Goal: Check status: Check status

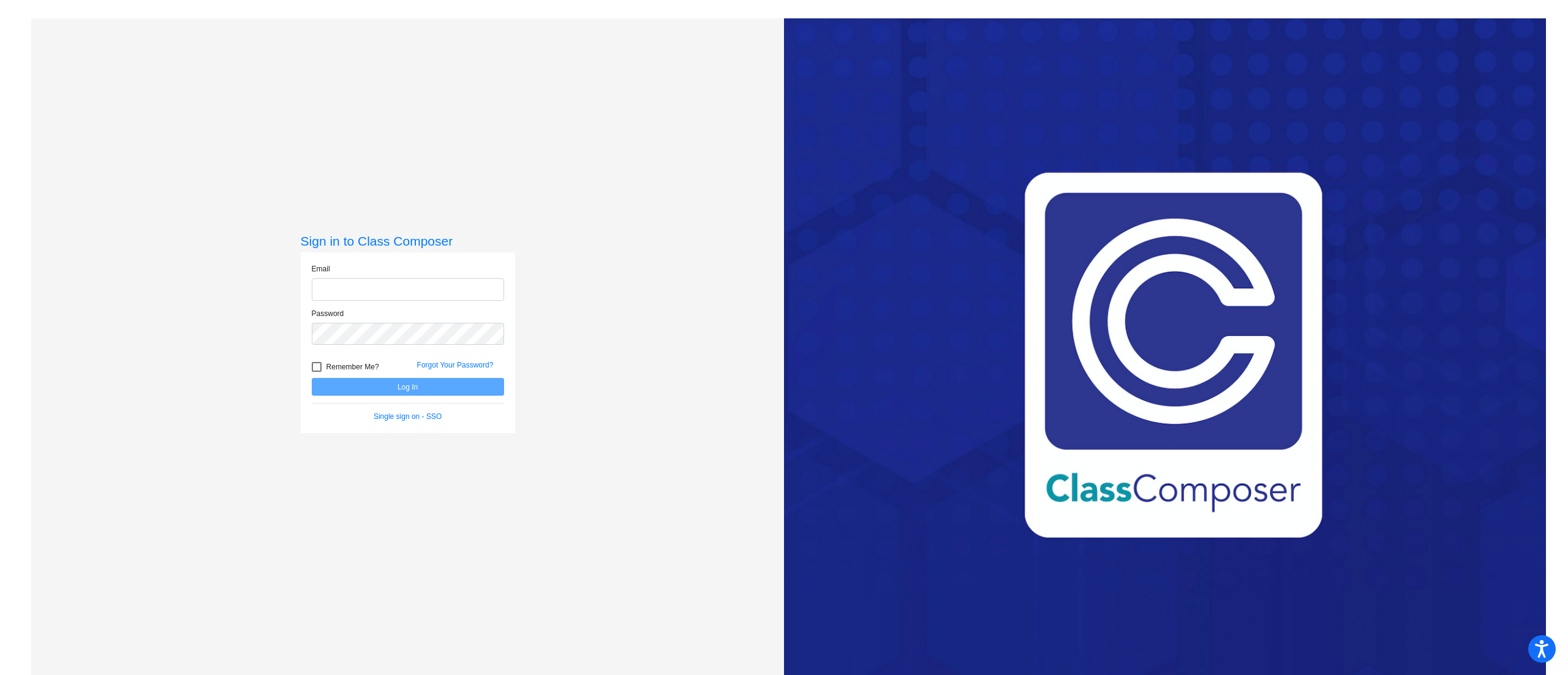
type input "[PERSON_NAME][EMAIL_ADDRESS][PERSON_NAME][DOMAIN_NAME]"
click at [348, 392] on button "Log In" at bounding box center [407, 387] width 192 height 18
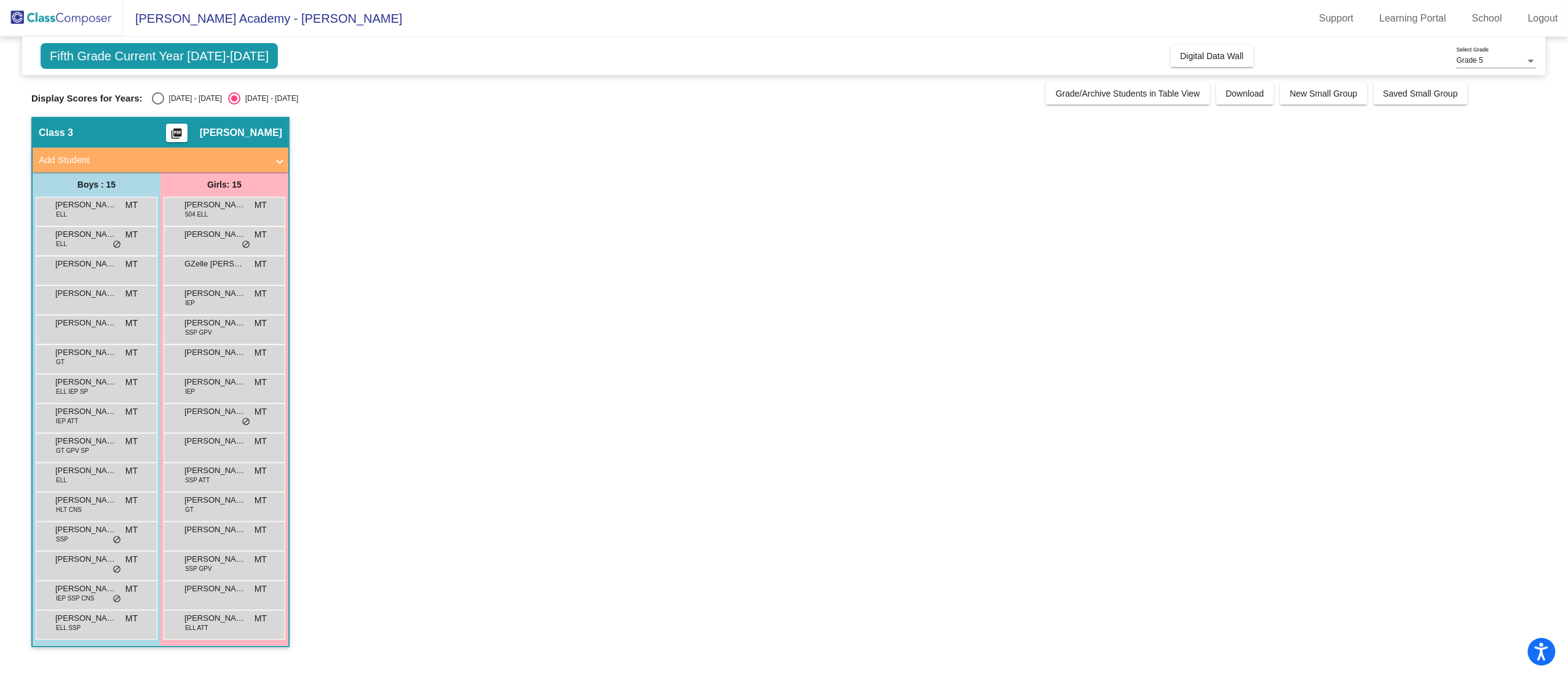
click at [183, 106] on div "Fifth Grade Current Year 2025-2026 Add, Move, or Retain Students Off On Incomin…" at bounding box center [783, 348] width 1505 height 623
click at [157, 95] on div "Select an option" at bounding box center [158, 98] width 13 height 13
click at [157, 105] on input "2024 - 2025" at bounding box center [157, 105] width 1 height 1
radio input "true"
